Goal: Register for event/course

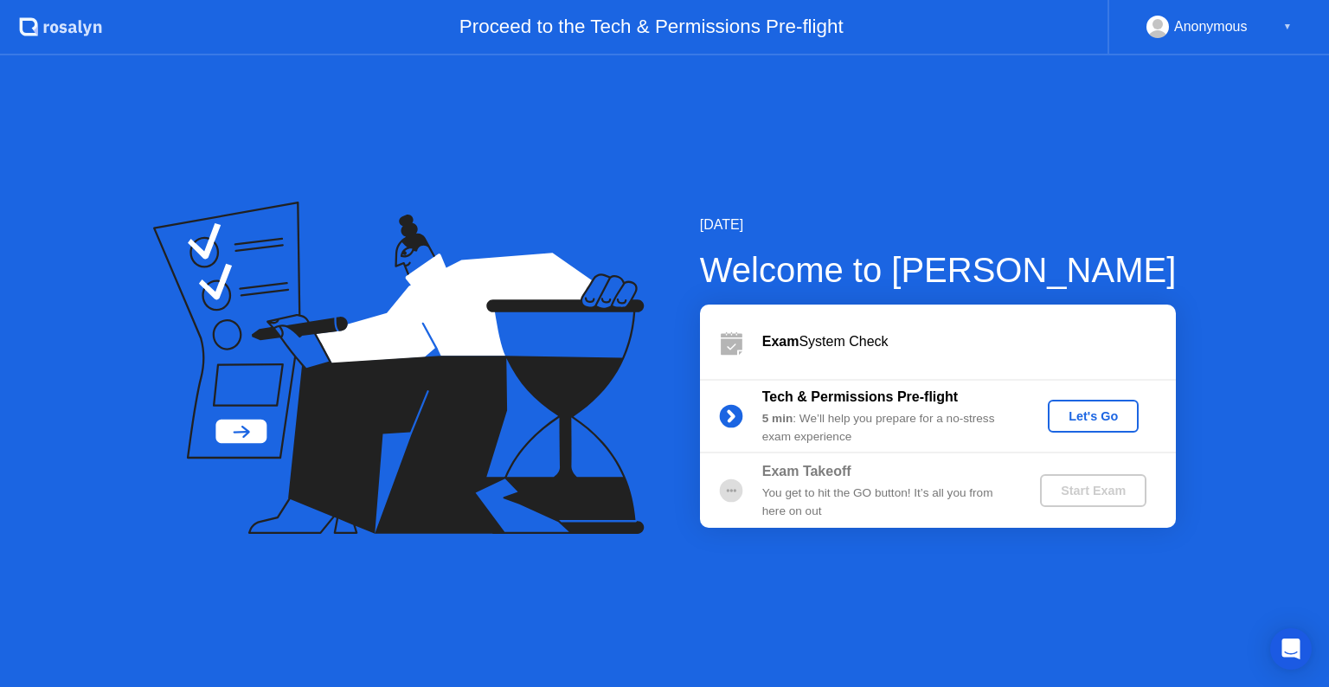
click at [1097, 415] on div "Let's Go" at bounding box center [1093, 416] width 77 height 14
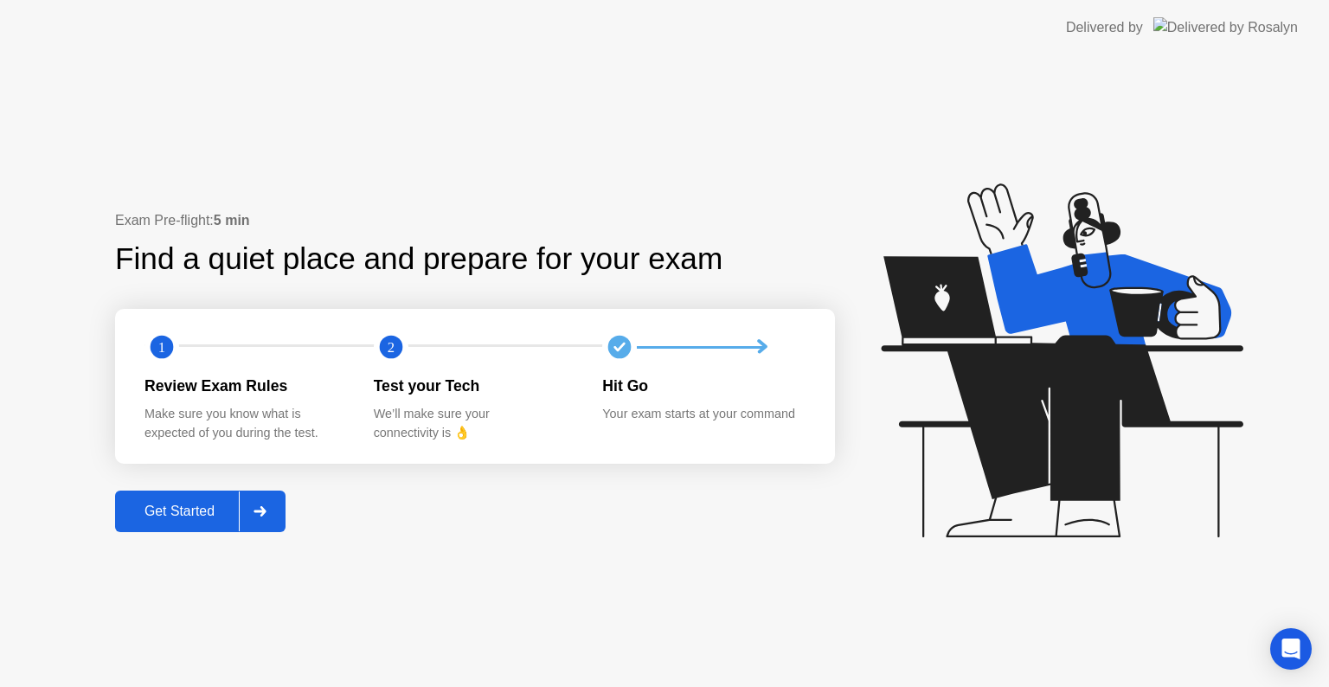
click at [193, 518] on div "Get Started" at bounding box center [179, 512] width 119 height 16
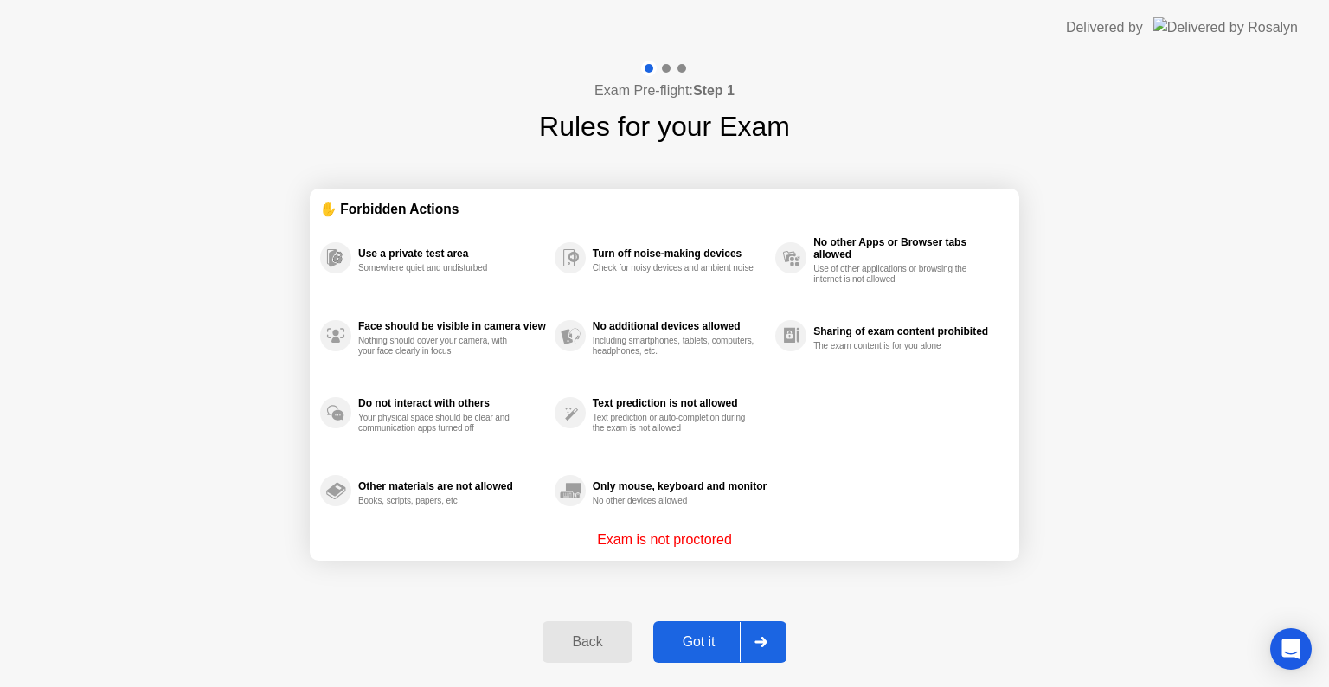
click at [708, 641] on div "Got it" at bounding box center [699, 642] width 81 height 16
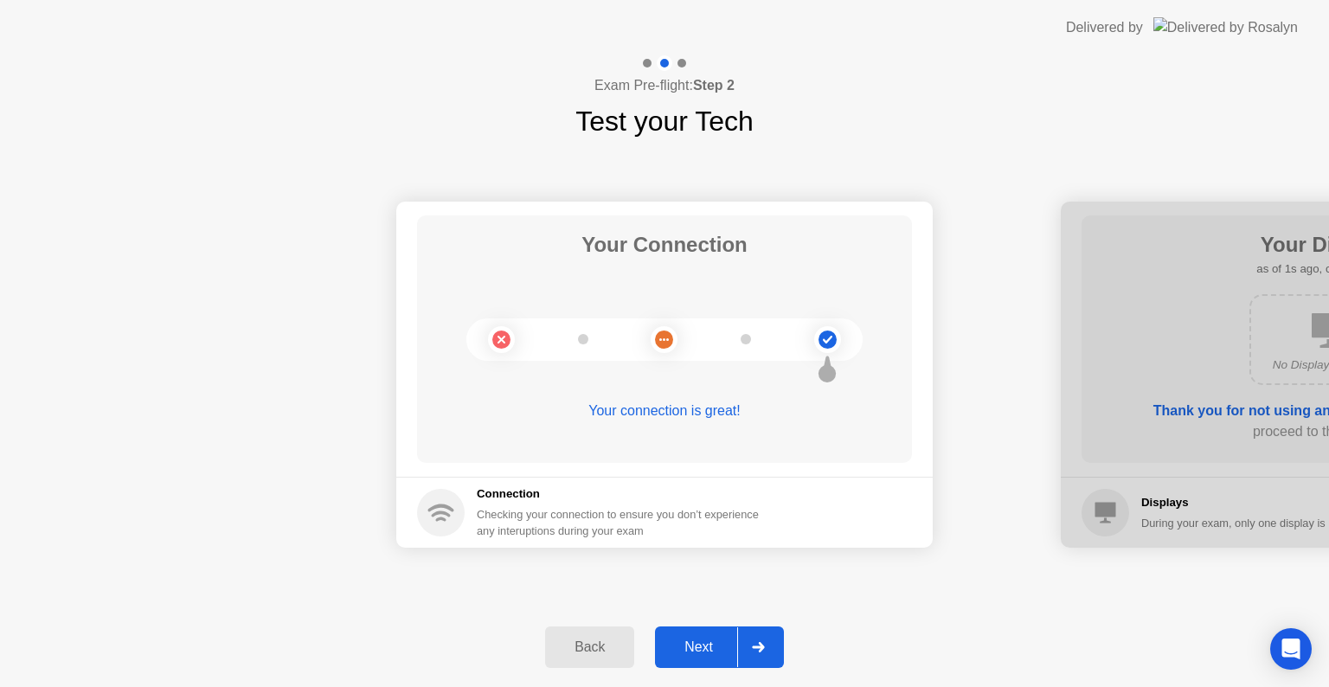
click at [708, 641] on div "Next" at bounding box center [698, 648] width 77 height 16
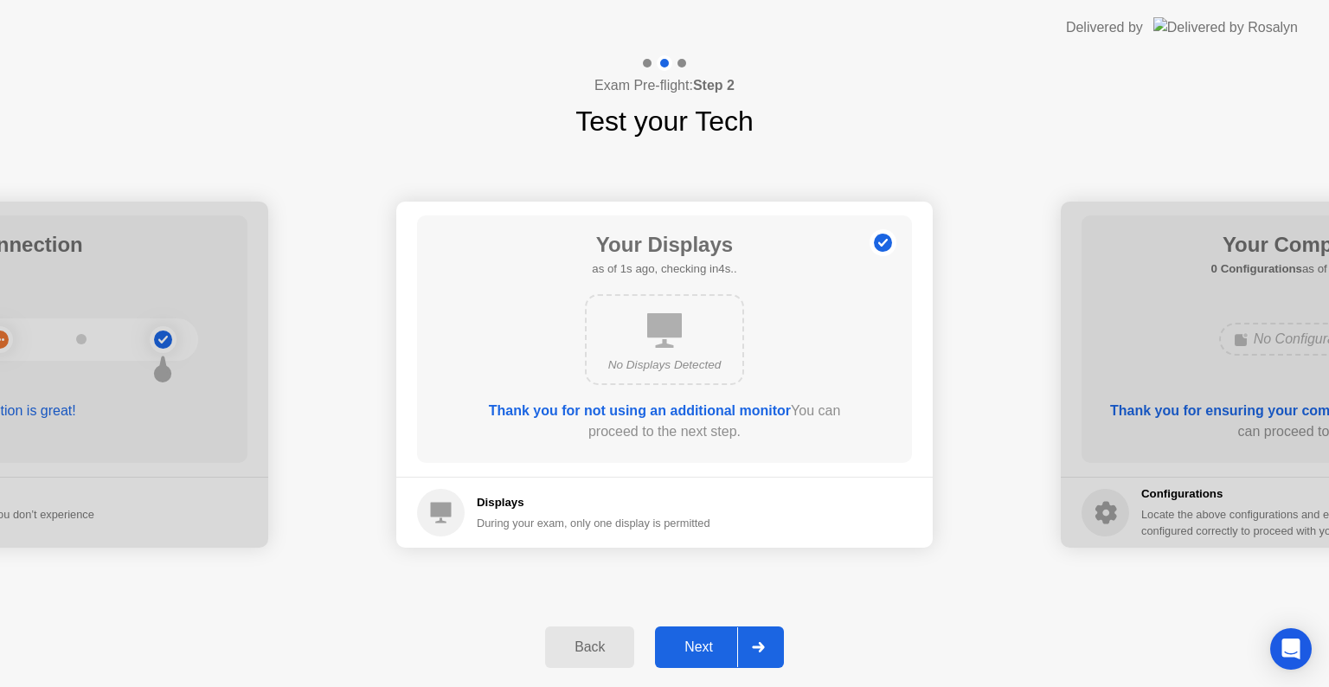
click at [708, 641] on div "Next" at bounding box center [698, 648] width 77 height 16
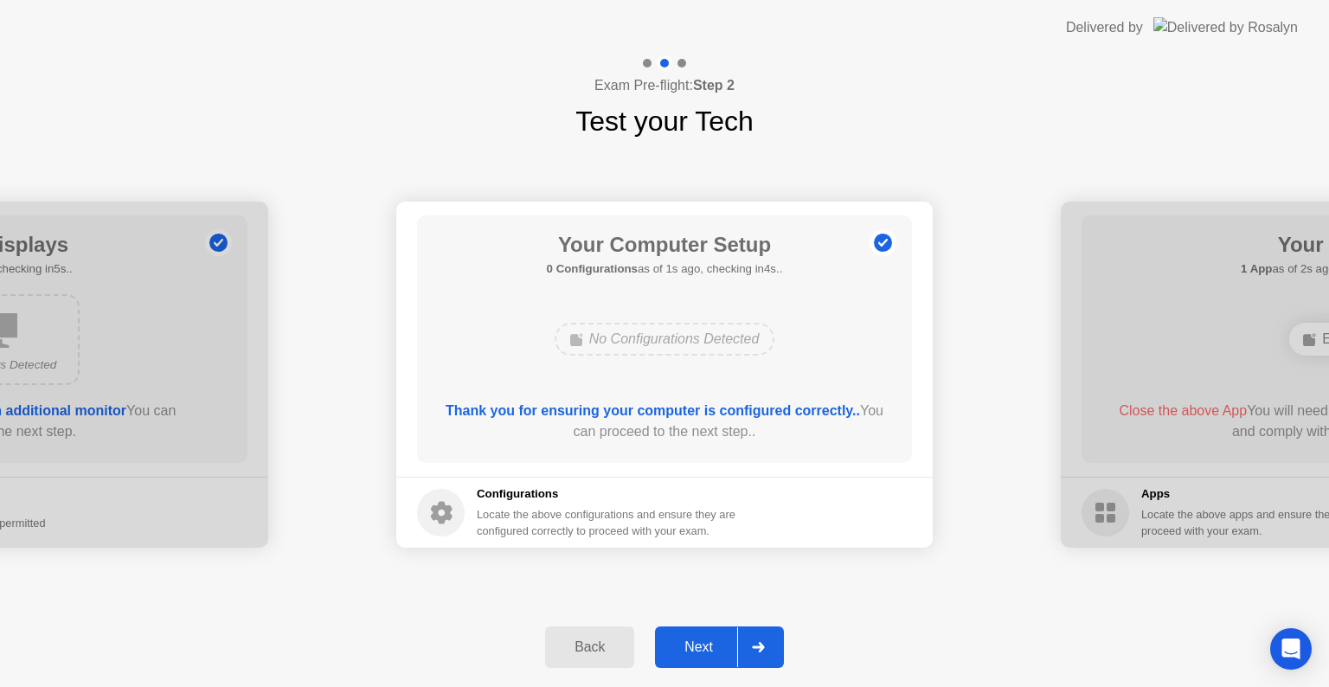
click at [708, 641] on div "Next" at bounding box center [698, 648] width 77 height 16
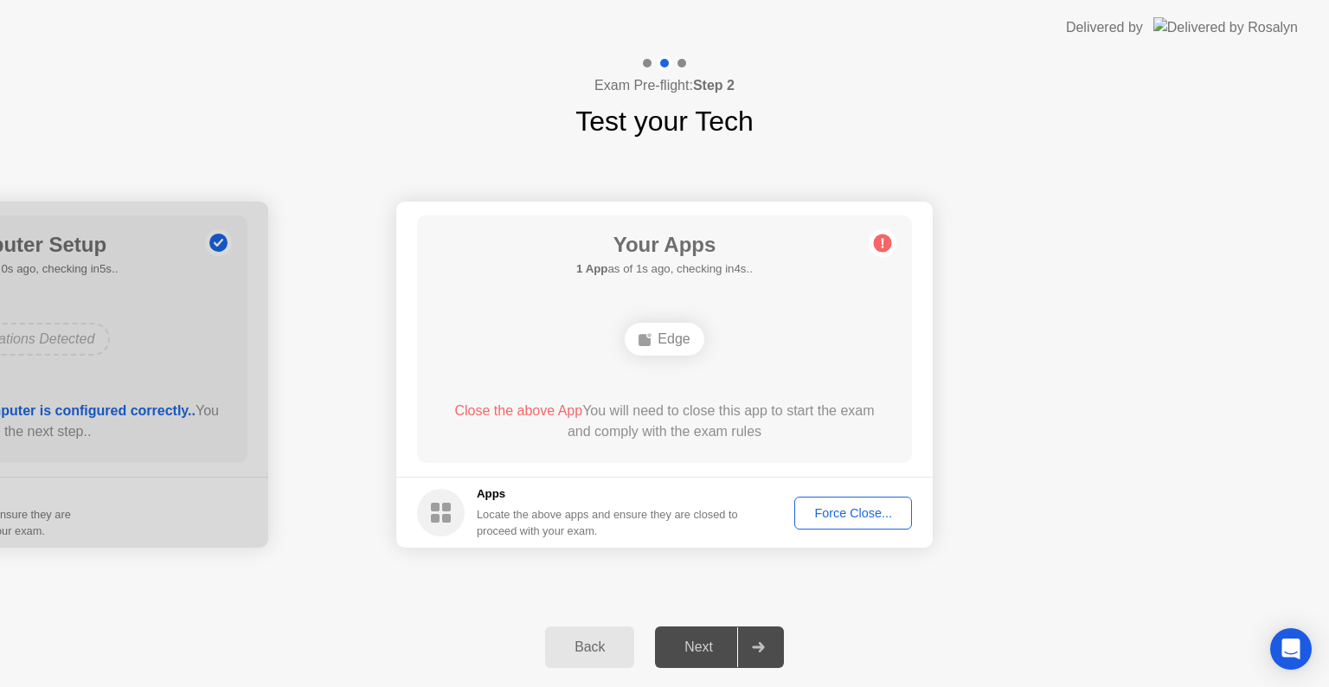
click at [841, 512] on div "Force Close..." at bounding box center [854, 513] width 106 height 14
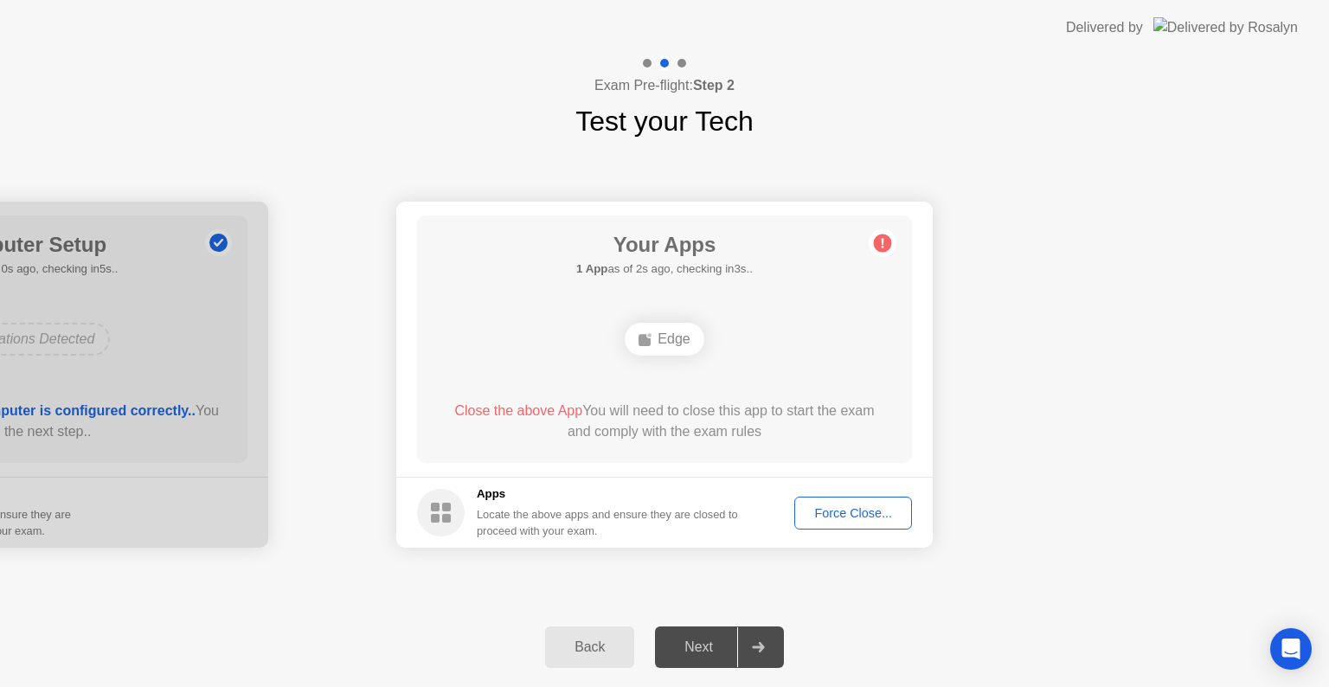
click at [871, 509] on div "Force Close..." at bounding box center [854, 513] width 106 height 14
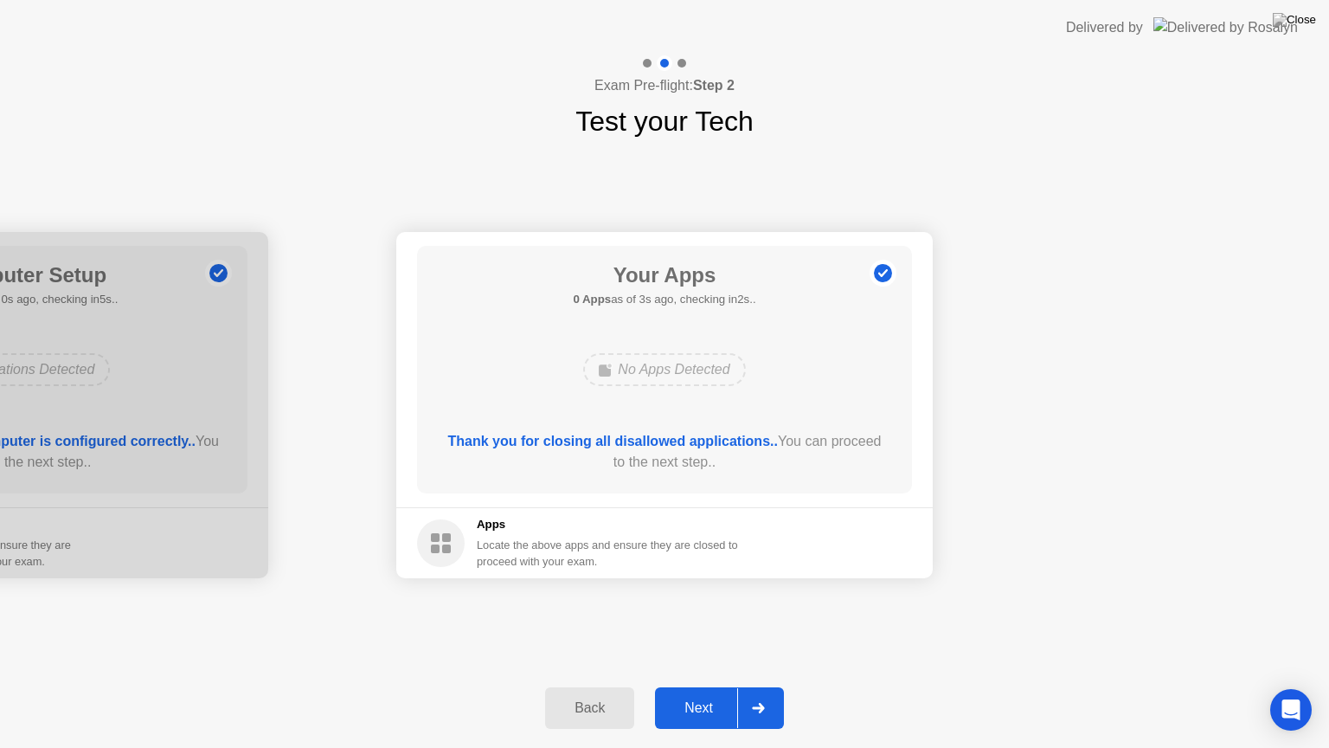
click at [711, 686] on div "Next" at bounding box center [698, 708] width 77 height 16
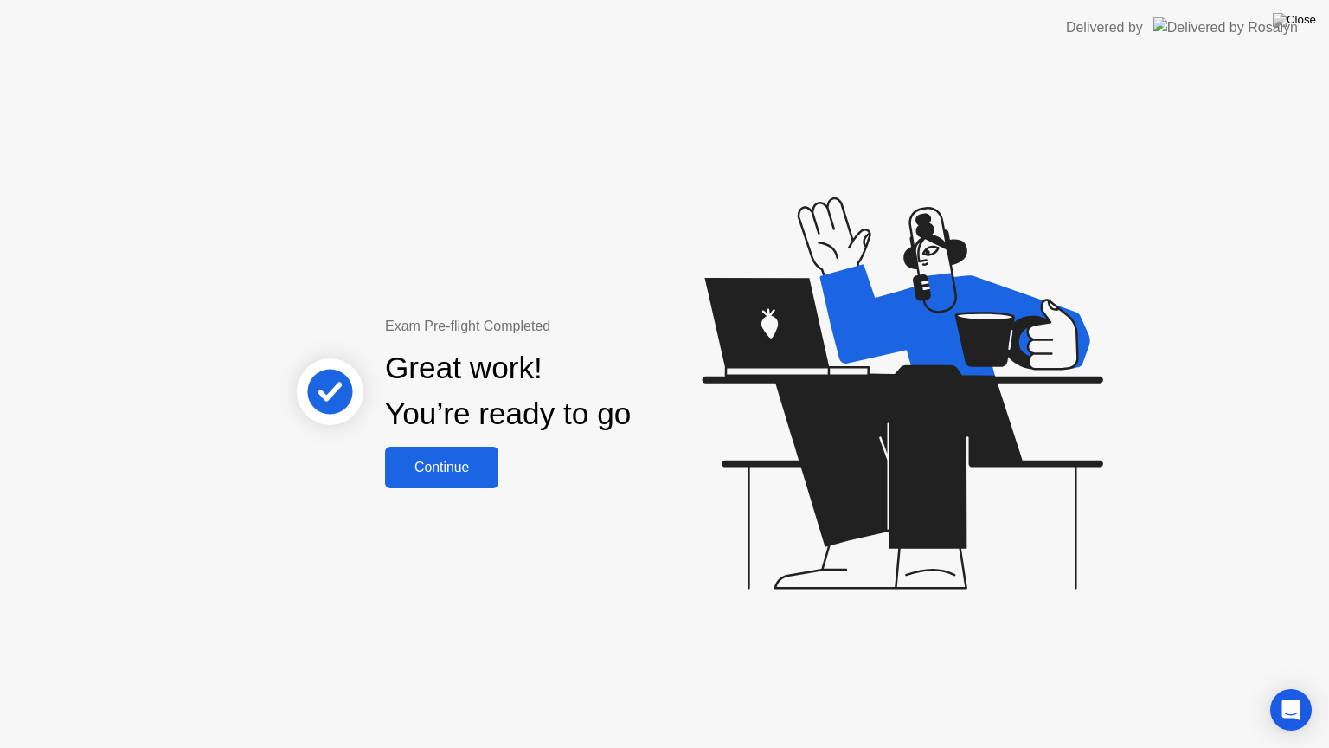
click at [434, 460] on div "Continue" at bounding box center [441, 468] width 103 height 16
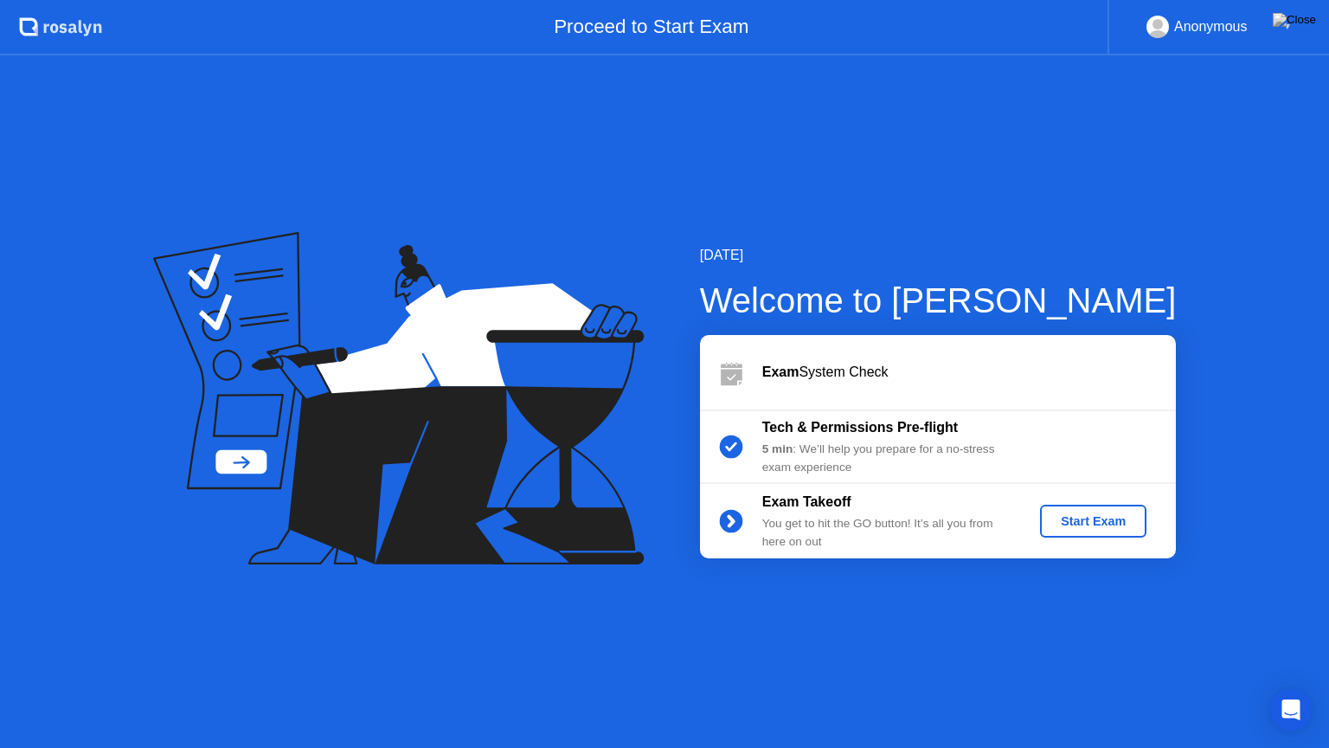
click at [1109, 519] on div "Start Exam" at bounding box center [1093, 521] width 93 height 14
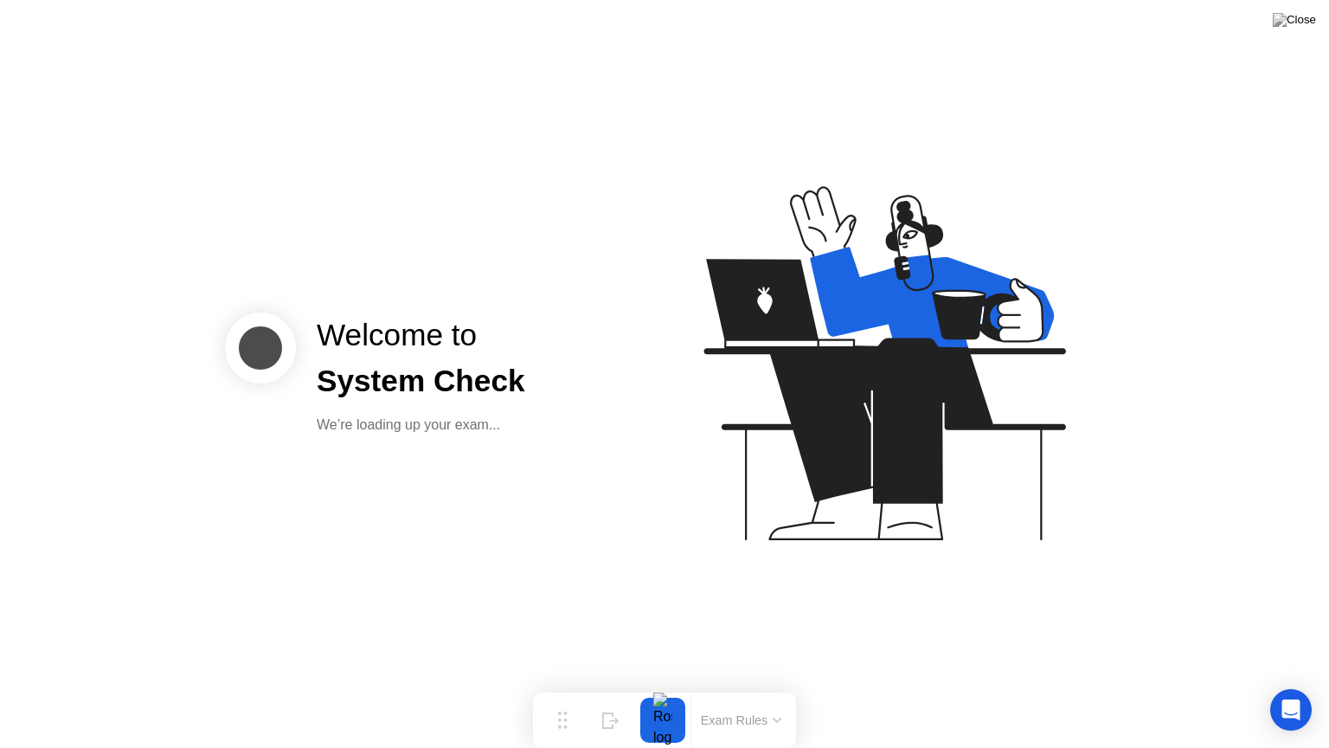
click at [750, 686] on button "Exam Rules" at bounding box center [742, 720] width 92 height 16
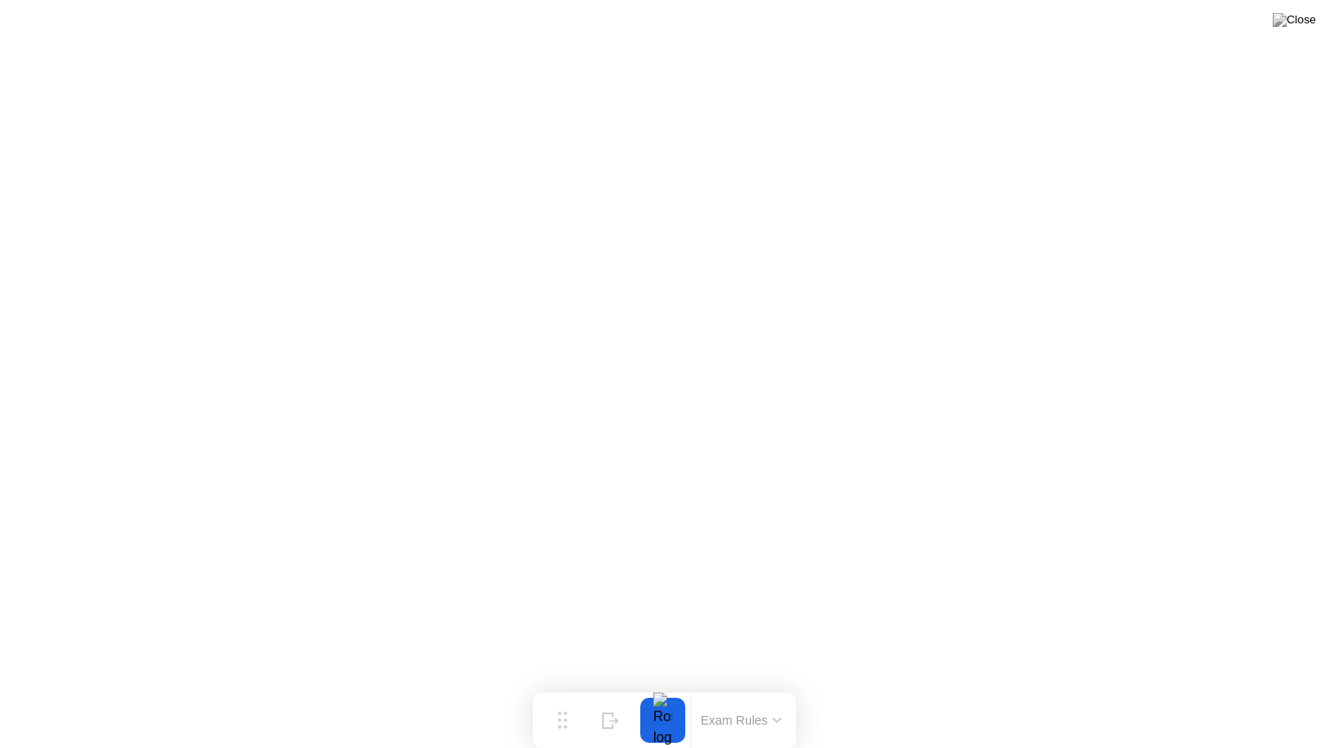
click at [776, 686] on icon at bounding box center [777, 719] width 7 height 3
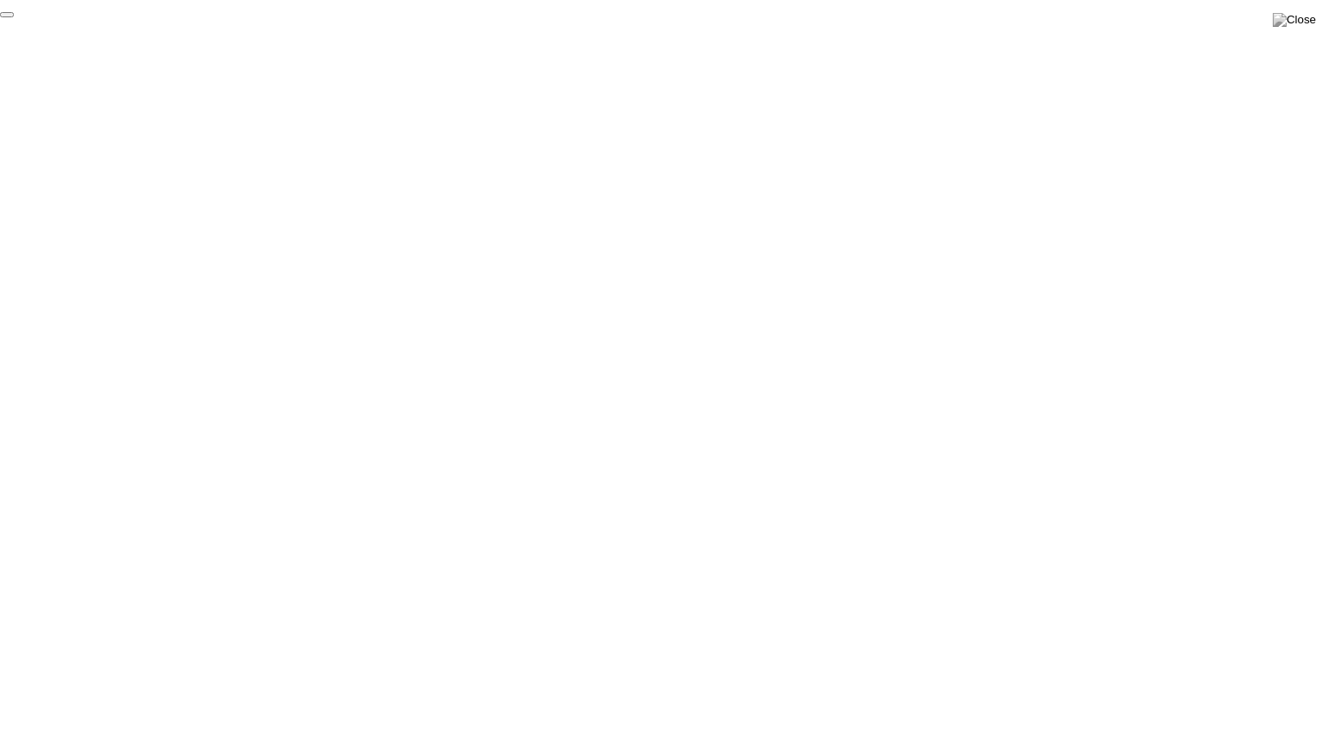
click div "End Proctoring Session"
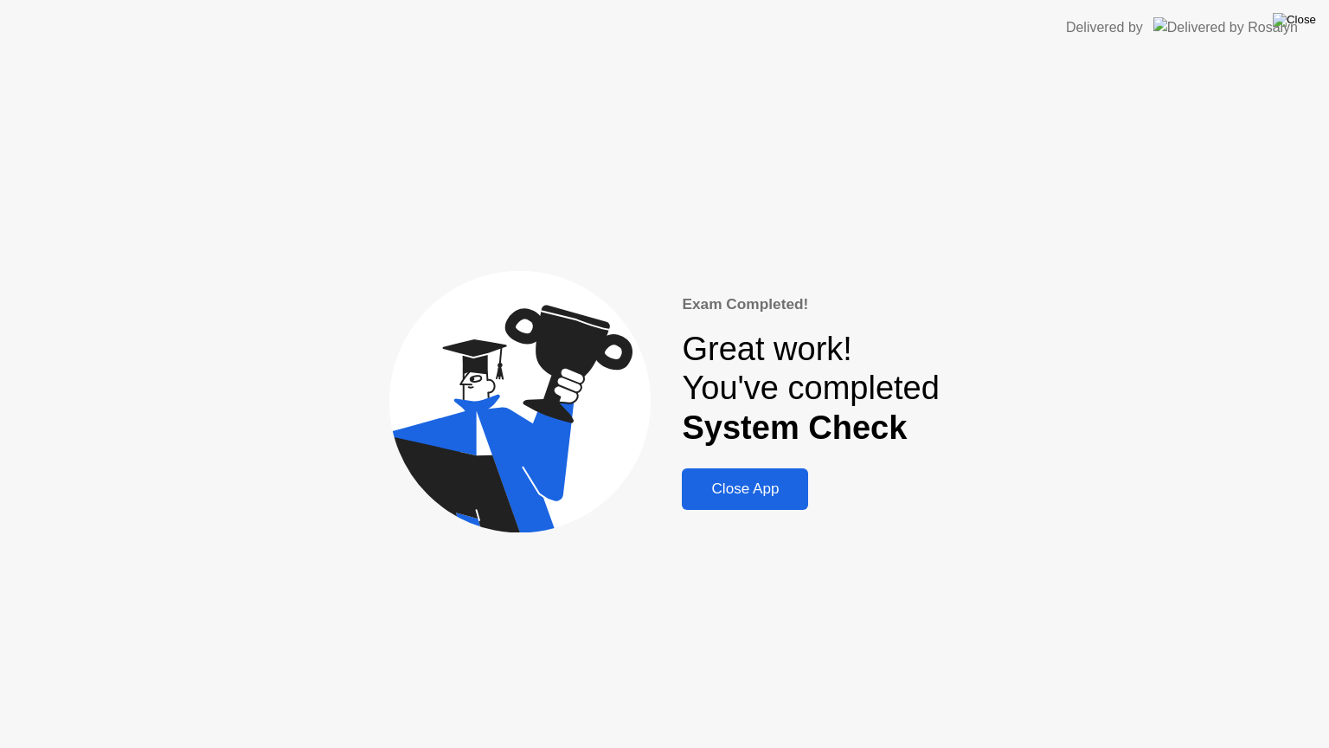
click at [1302, 19] on img at bounding box center [1294, 20] width 43 height 14
click at [763, 489] on div "Close App" at bounding box center [745, 488] width 116 height 17
